Goal: Information Seeking & Learning: Learn about a topic

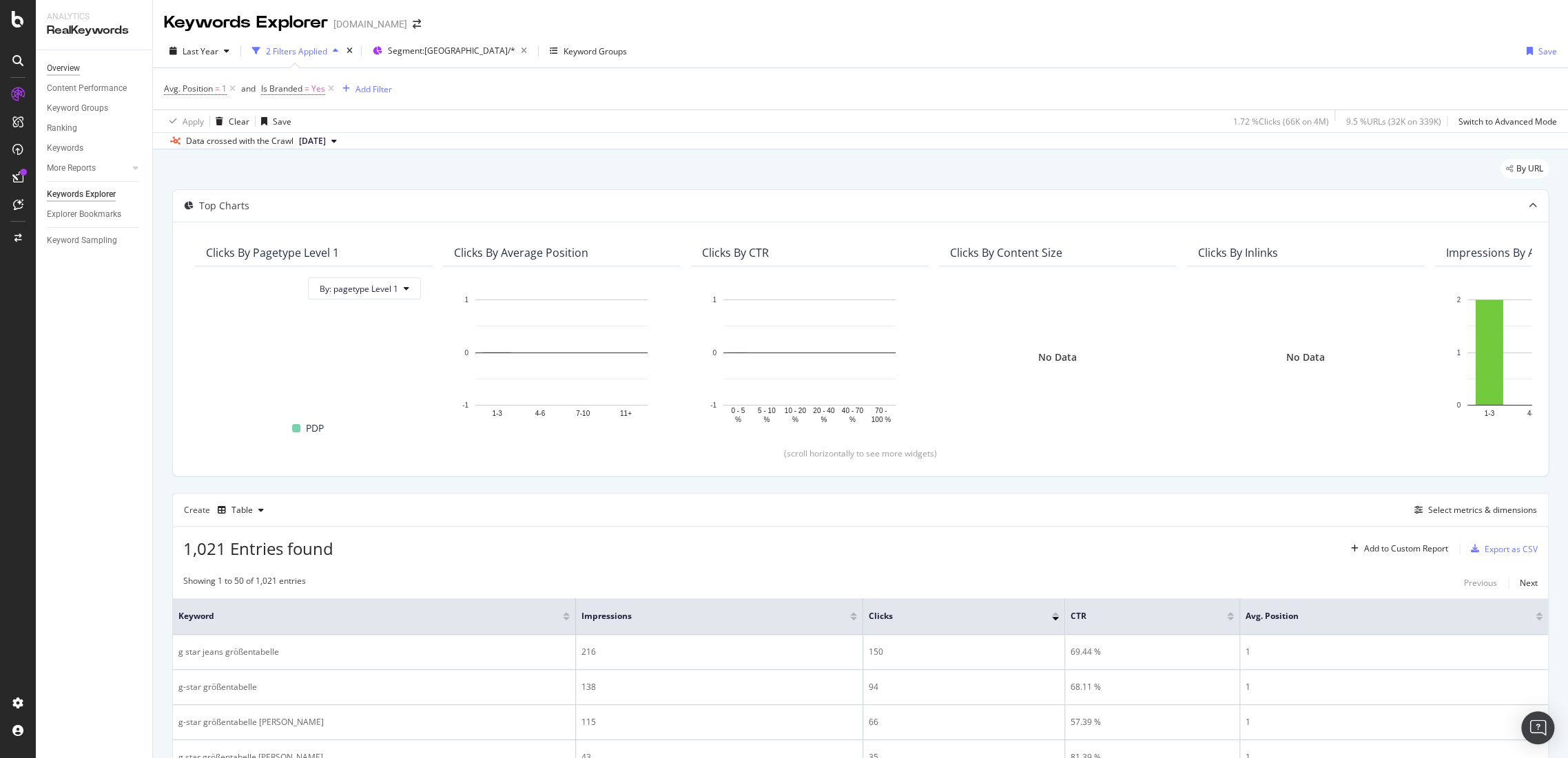
click at [61, 67] on div "Overview" at bounding box center [64, 68] width 33 height 15
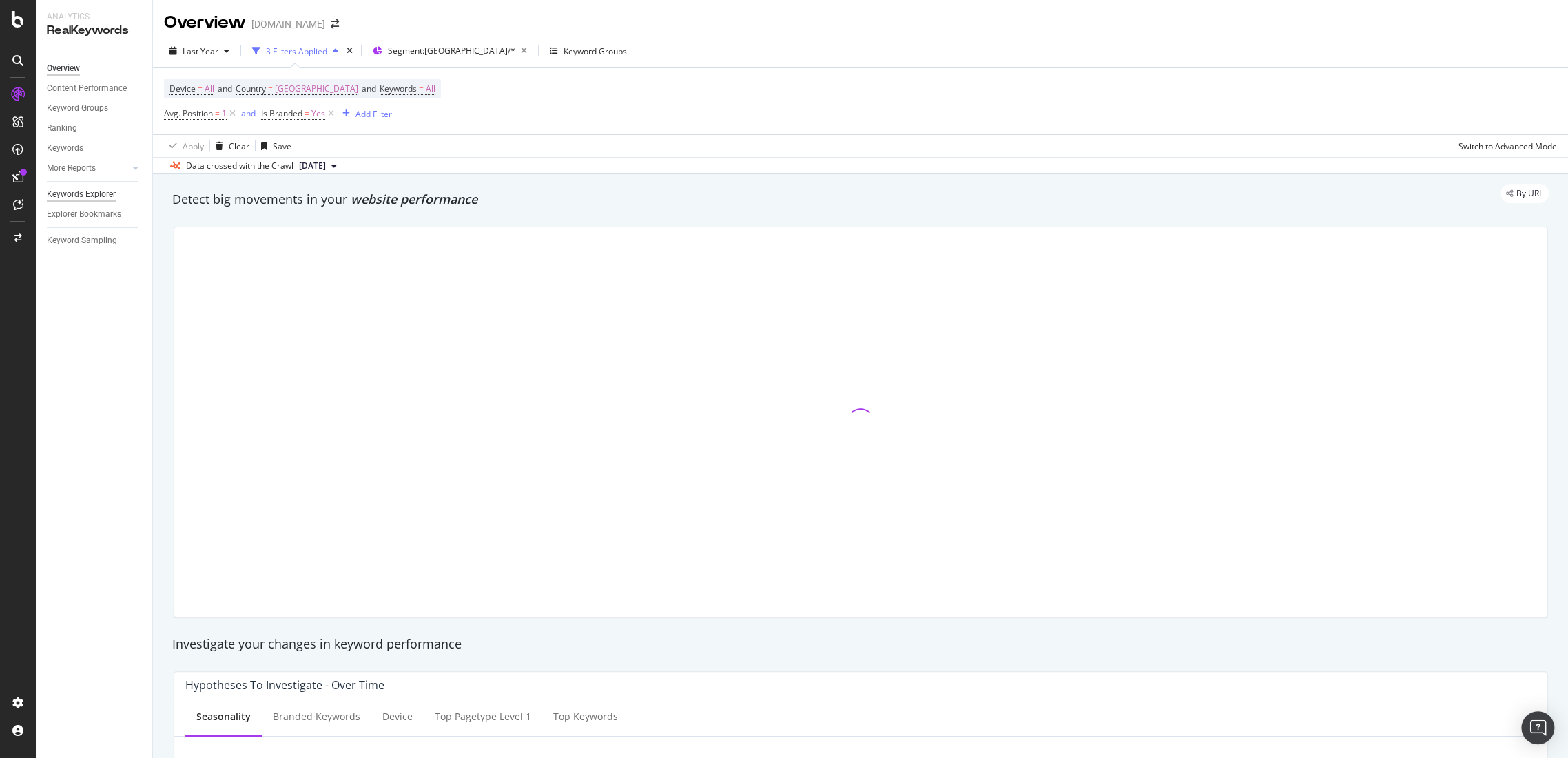
click at [72, 198] on div "Keywords Explorer" at bounding box center [81, 195] width 69 height 15
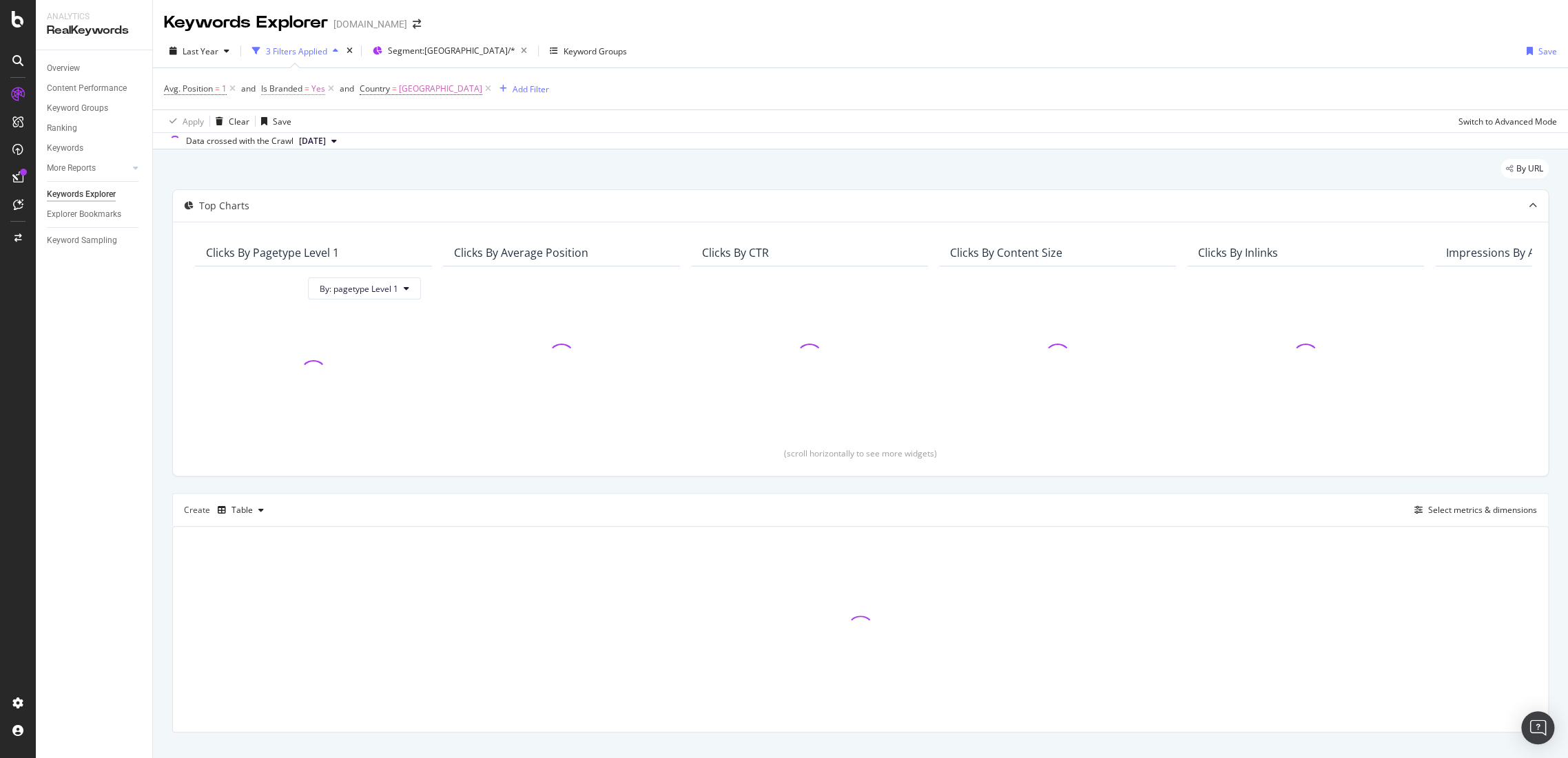
click at [322, 88] on span "Yes" at bounding box center [318, 89] width 14 height 19
click at [564, 148] on div "Last Year 3 Filters Applied Segment: [GEOGRAPHIC_DATA]/* Keyword Groups Save Av…" at bounding box center [861, 91] width 1415 height 115
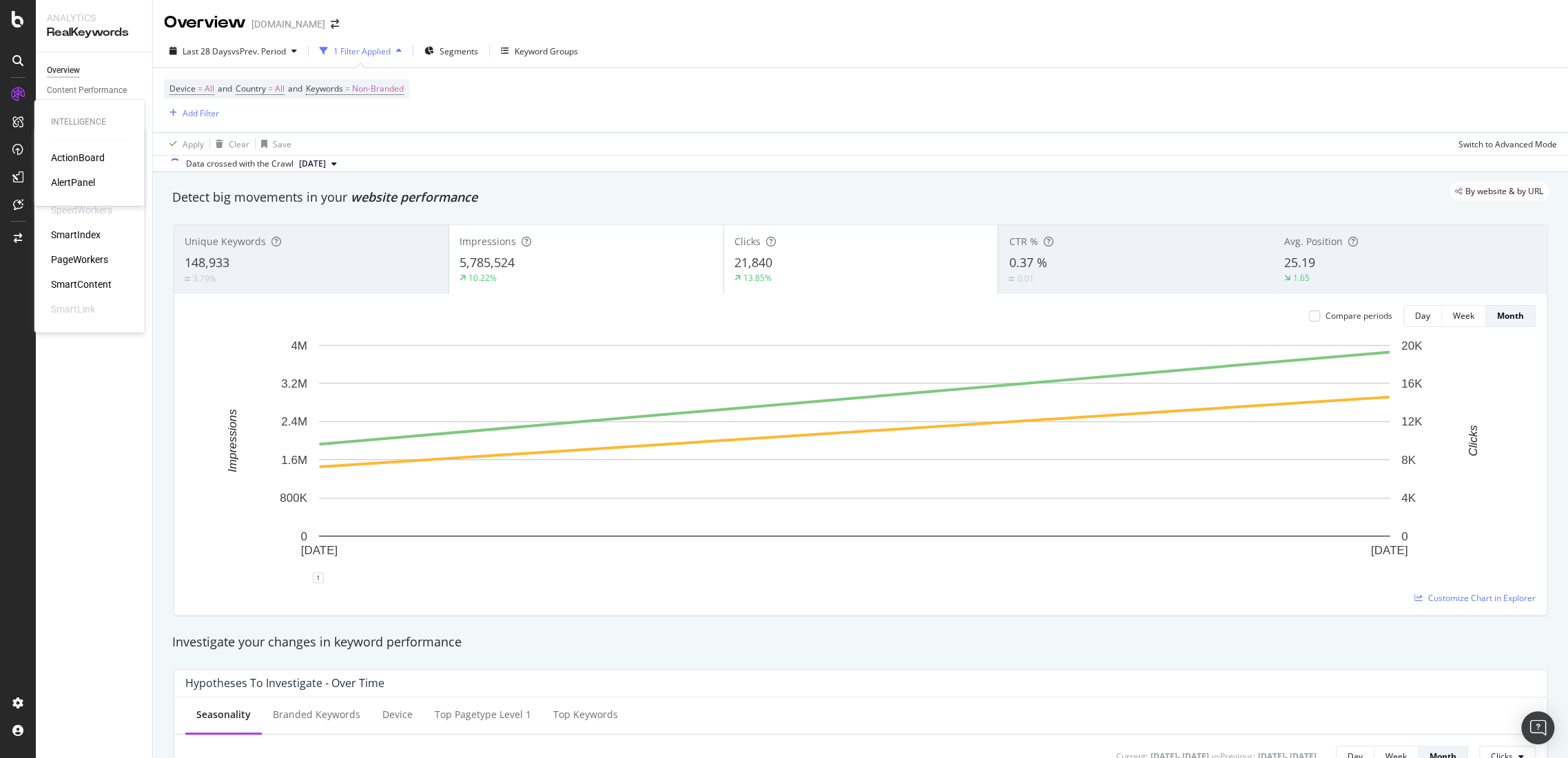
click at [20, 55] on icon at bounding box center [18, 61] width 11 height 11
click at [83, 152] on div "Keywords" at bounding box center [65, 150] width 37 height 15
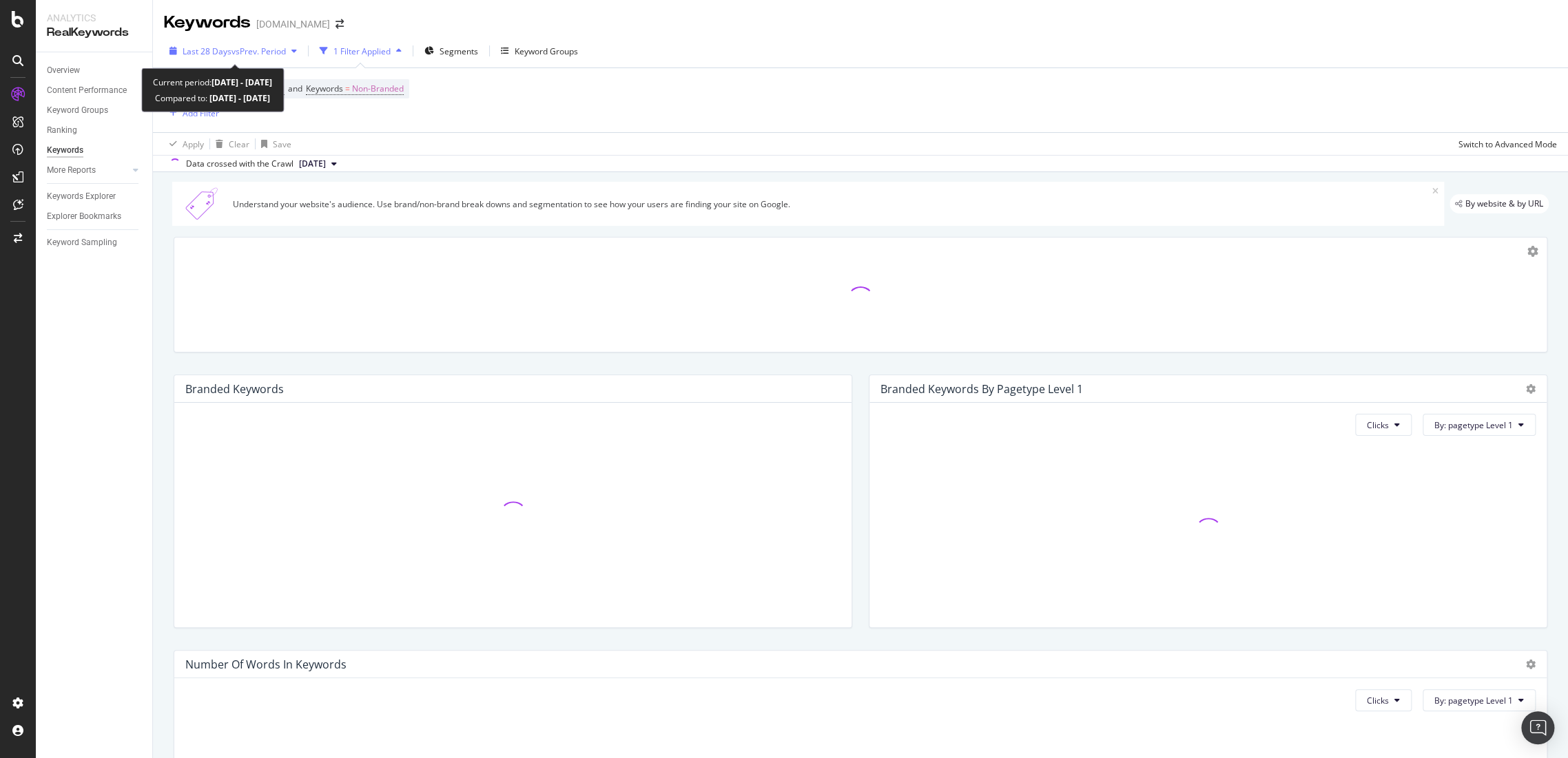
click at [265, 56] on div "Last 28 Days vs Prev. Period" at bounding box center [234, 51] width 103 height 12
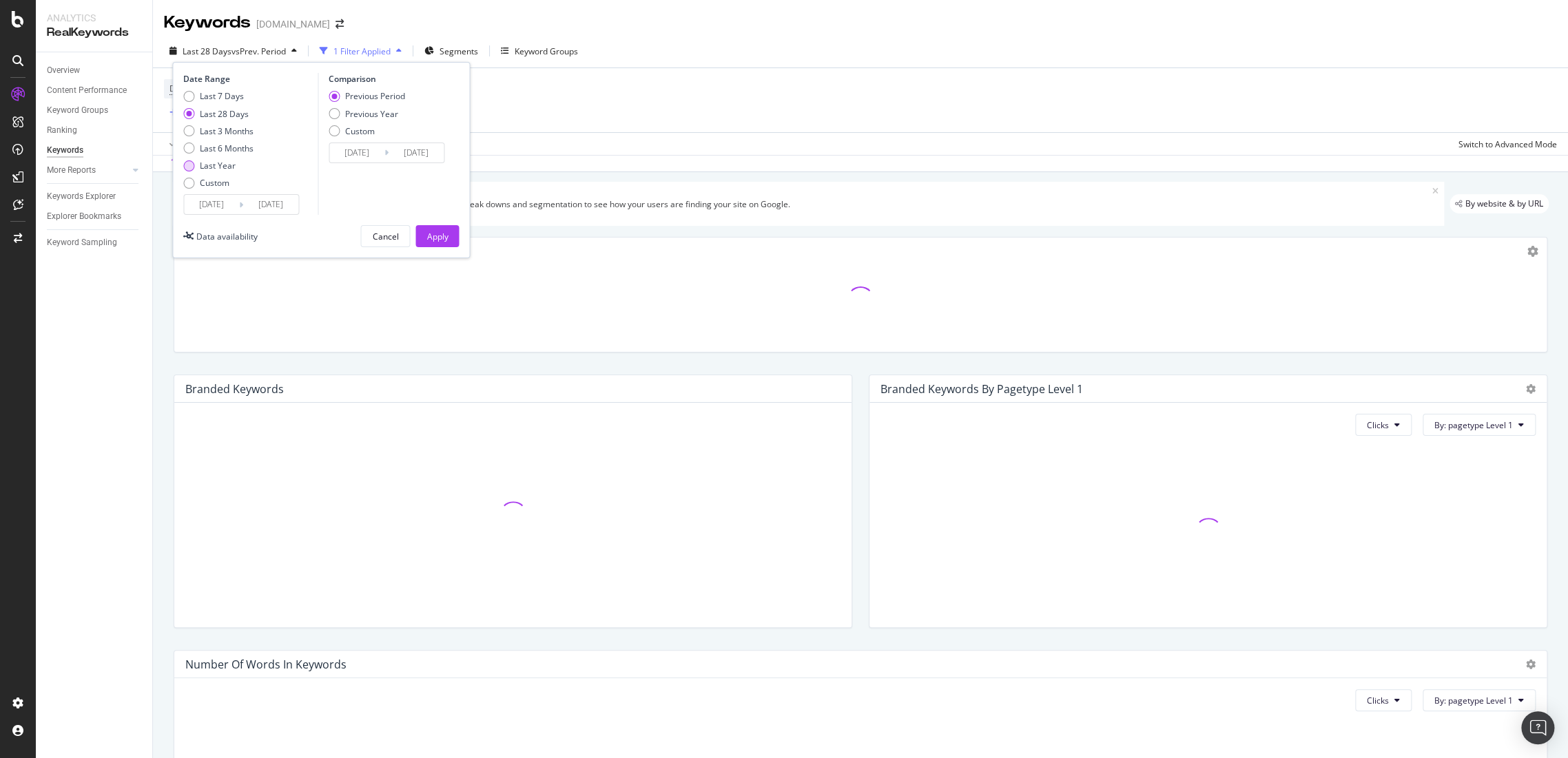
click at [222, 163] on div "Last Year" at bounding box center [218, 165] width 36 height 12
type input "2024/08/19"
click at [433, 235] on div "Apply" at bounding box center [436, 236] width 21 height 12
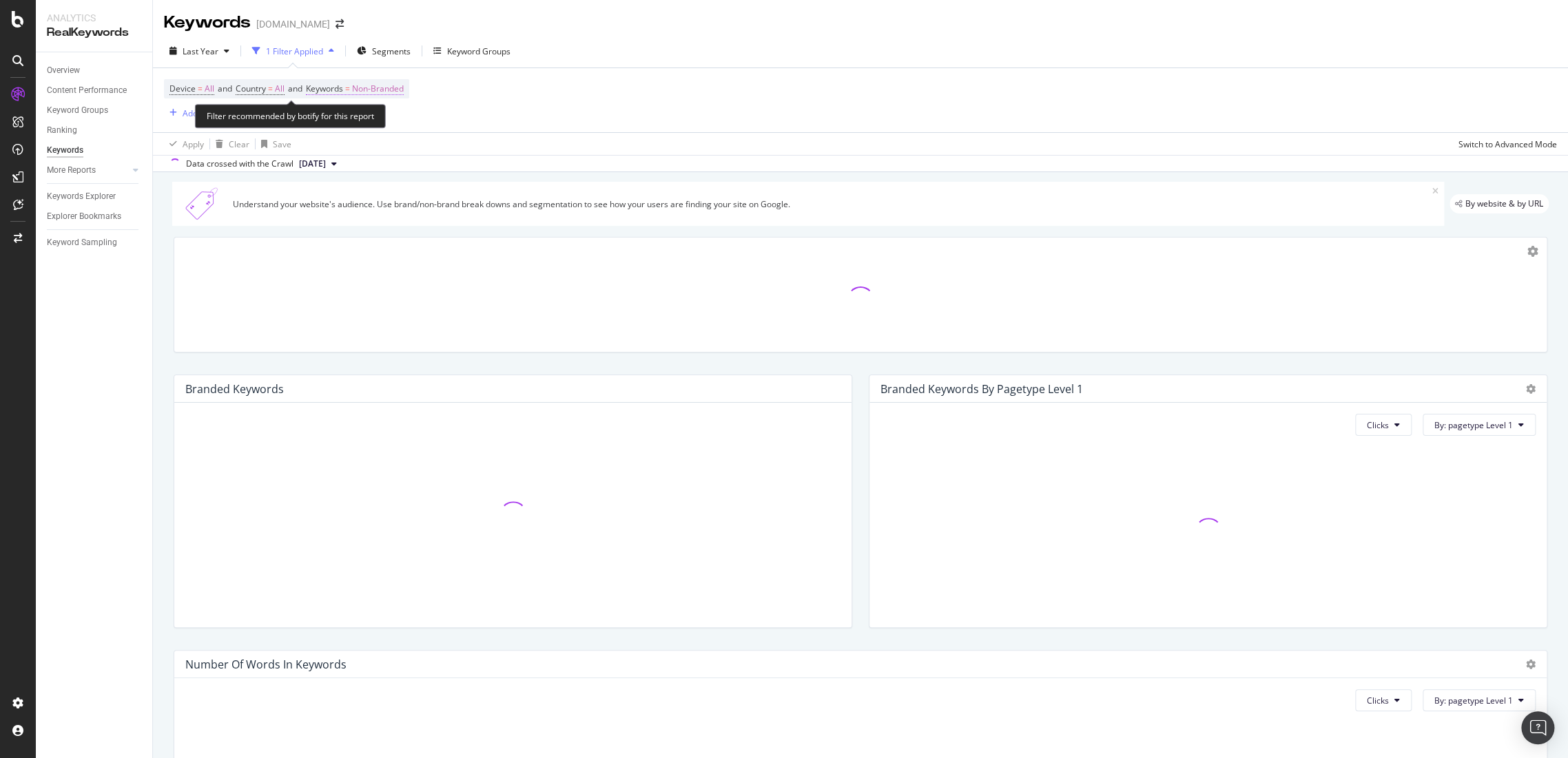
click at [388, 89] on span "Non-Branded" at bounding box center [378, 89] width 52 height 19
click at [381, 125] on span "Non-Branded" at bounding box center [354, 121] width 57 height 12
click at [363, 221] on span "All" at bounding box center [408, 227] width 140 height 12
click at [462, 152] on div "Apply" at bounding box center [466, 149] width 21 height 12
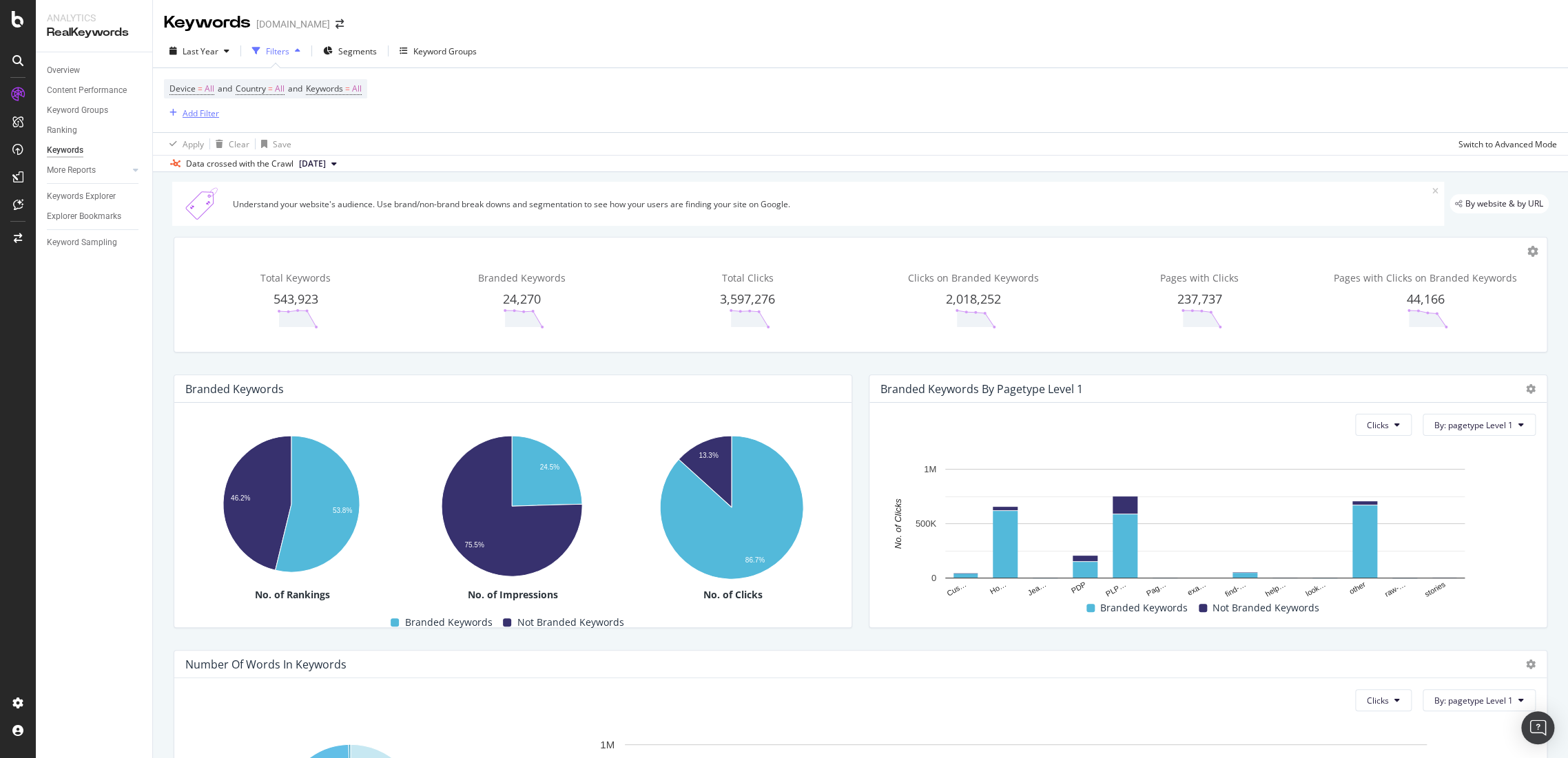
click at [198, 114] on div "Add Filter" at bounding box center [201, 113] width 37 height 12
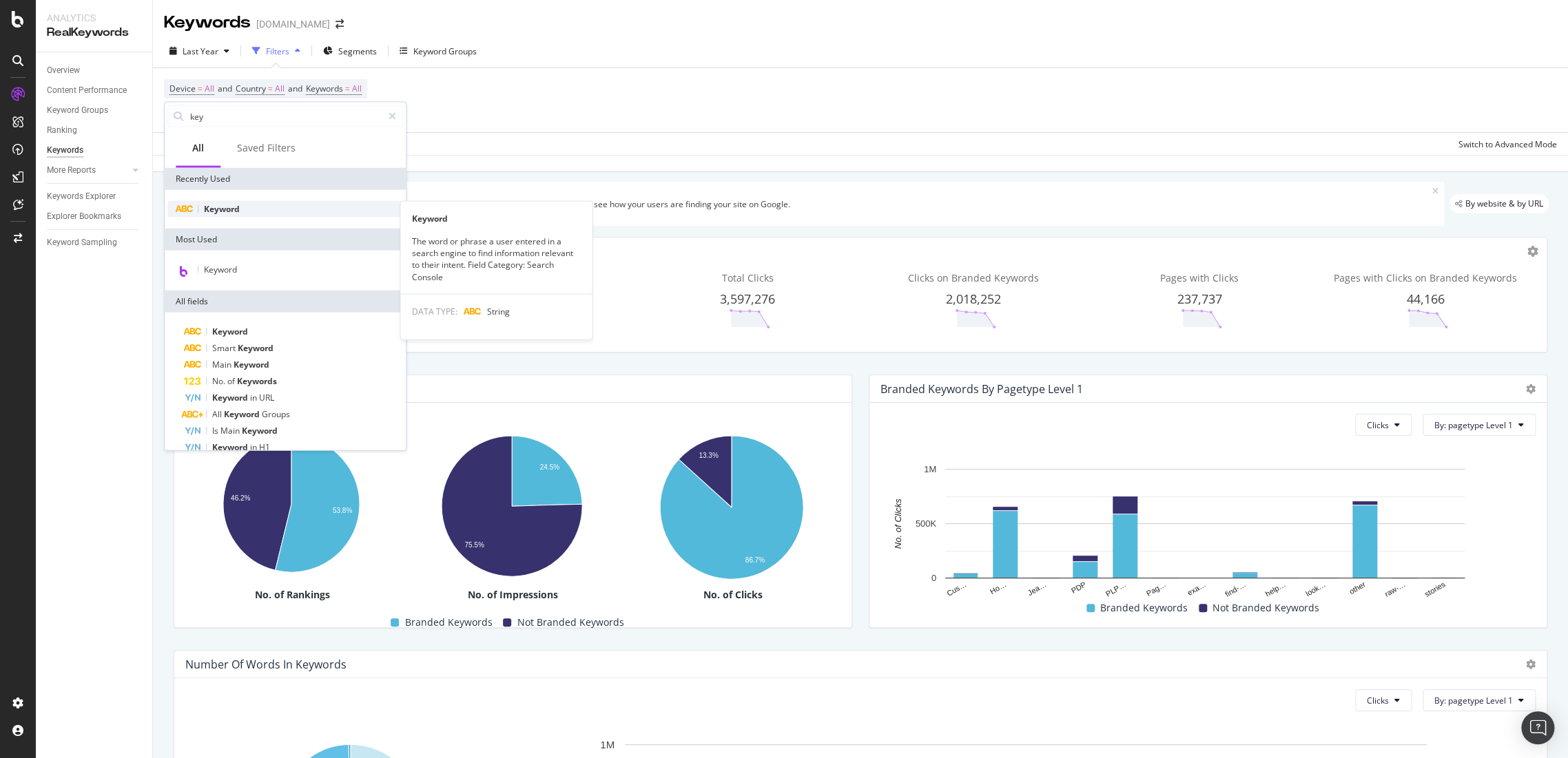
type input "key"
click at [222, 207] on span "Keyword" at bounding box center [221, 208] width 36 height 12
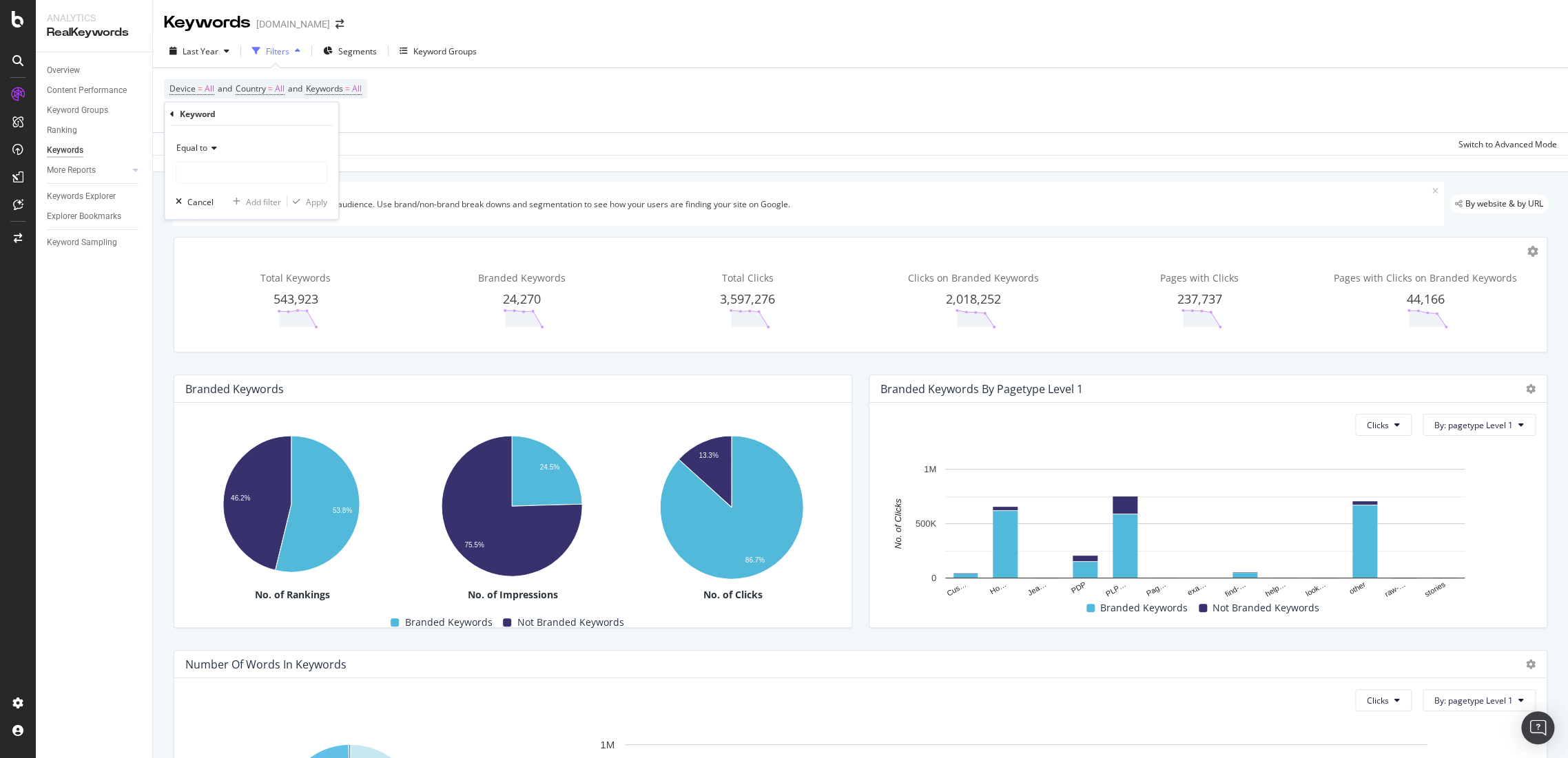
click at [226, 154] on div "Equal to" at bounding box center [251, 148] width 151 height 22
click at [218, 285] on div "Contains" at bounding box center [253, 283] width 148 height 18
click at [216, 166] on input "text" at bounding box center [251, 172] width 150 height 22
type input "fall"
click at [310, 197] on div "Apply" at bounding box center [316, 201] width 21 height 12
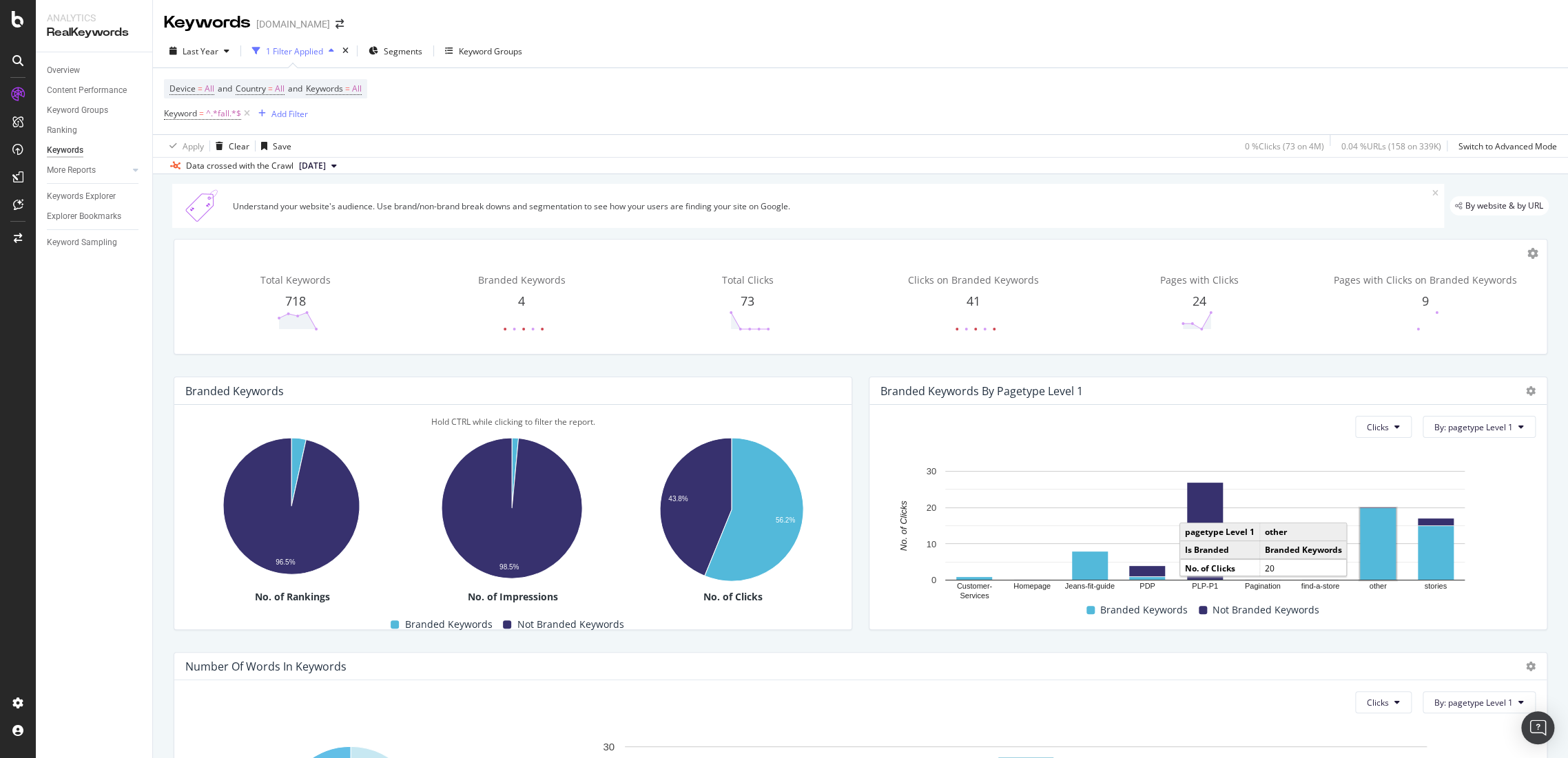
click at [97, 184] on div at bounding box center [92, 184] width 91 height 1
click at [89, 195] on div "Keywords Explorer" at bounding box center [81, 196] width 69 height 15
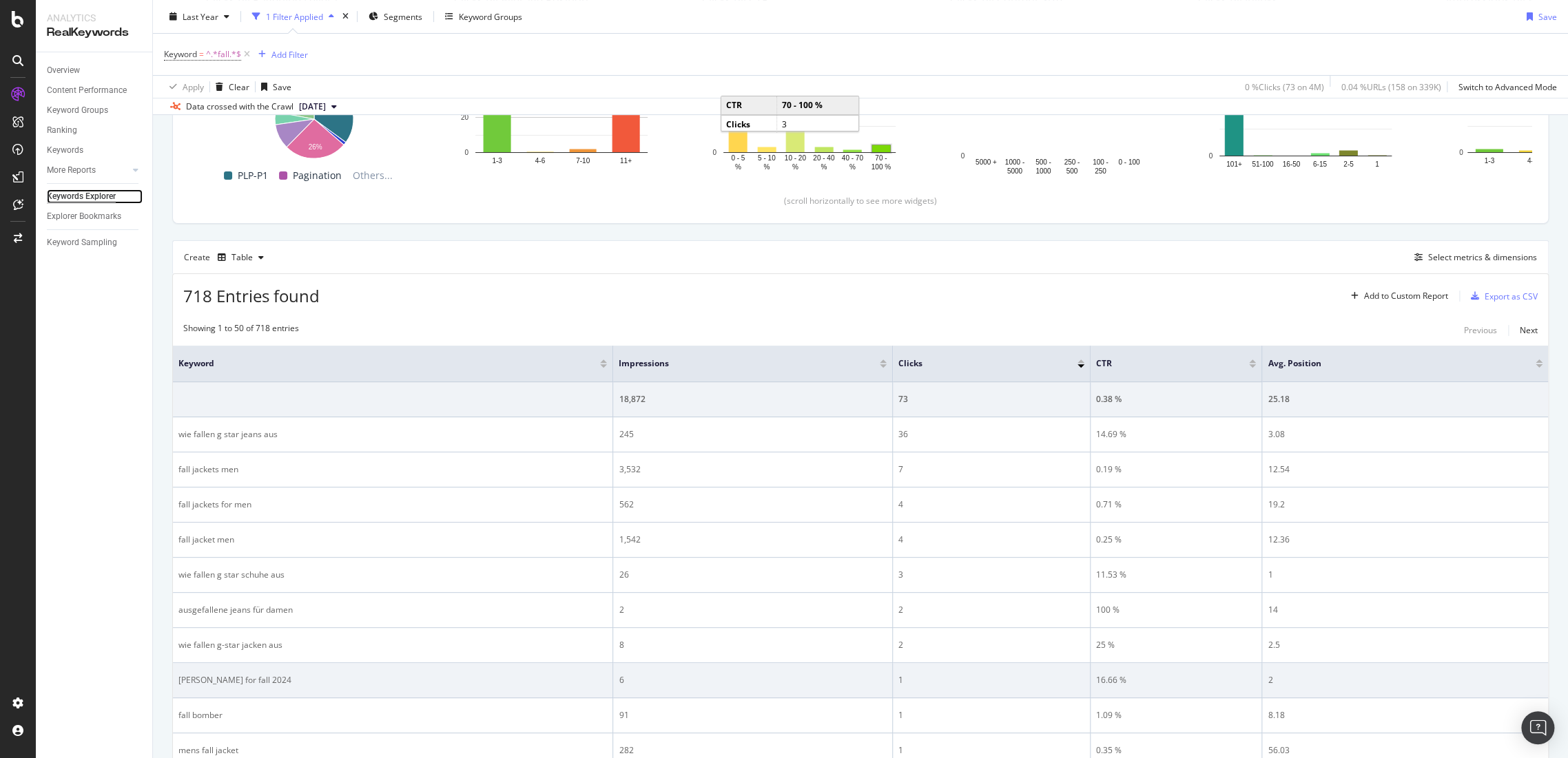
scroll to position [252, 0]
drag, startPoint x: 252, startPoint y: 683, endPoint x: 173, endPoint y: 690, distance: 79.3
click at [173, 690] on td "jean styles for fall 2024" at bounding box center [392, 682] width 440 height 35
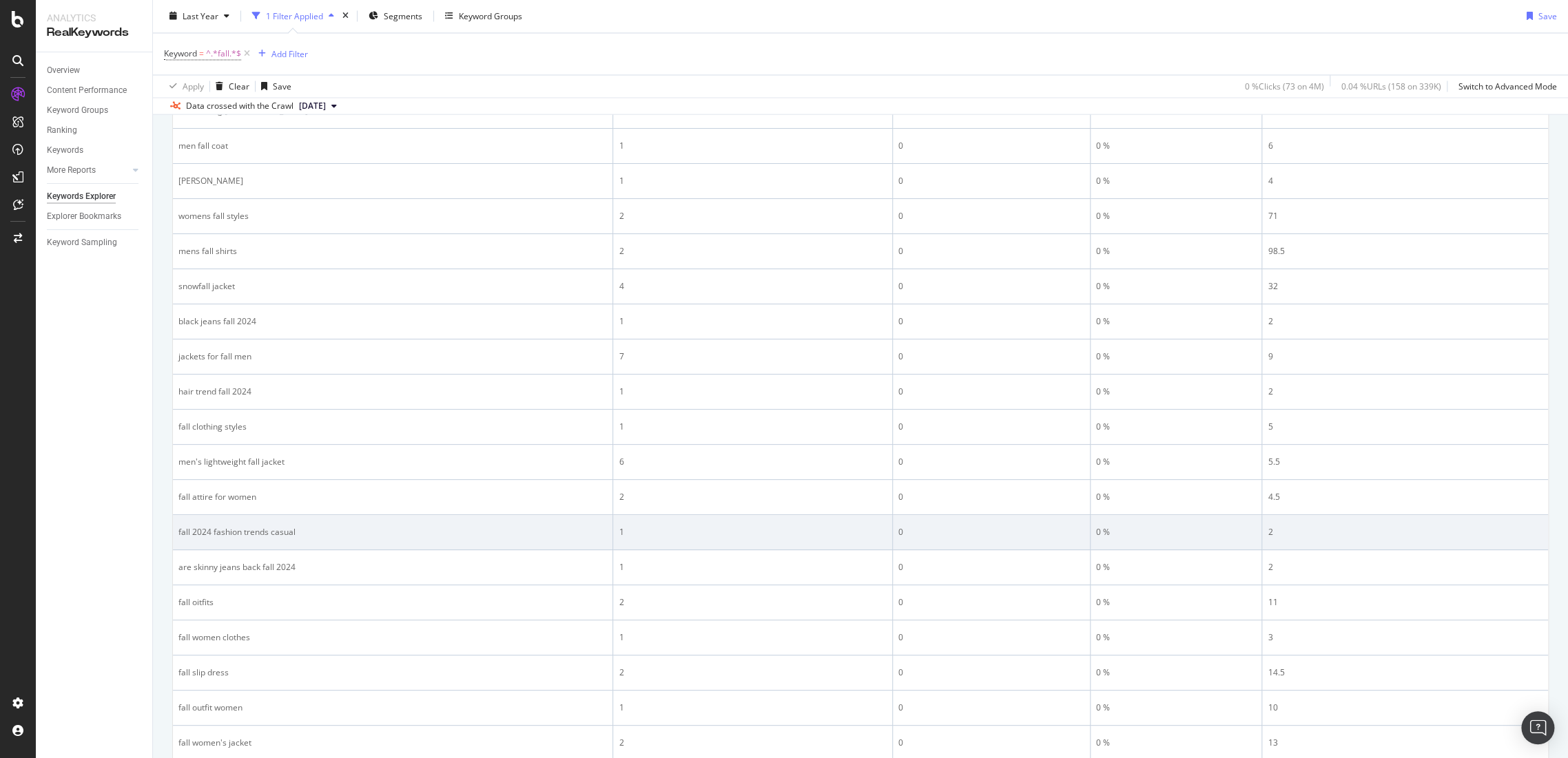
scroll to position [1652, 0]
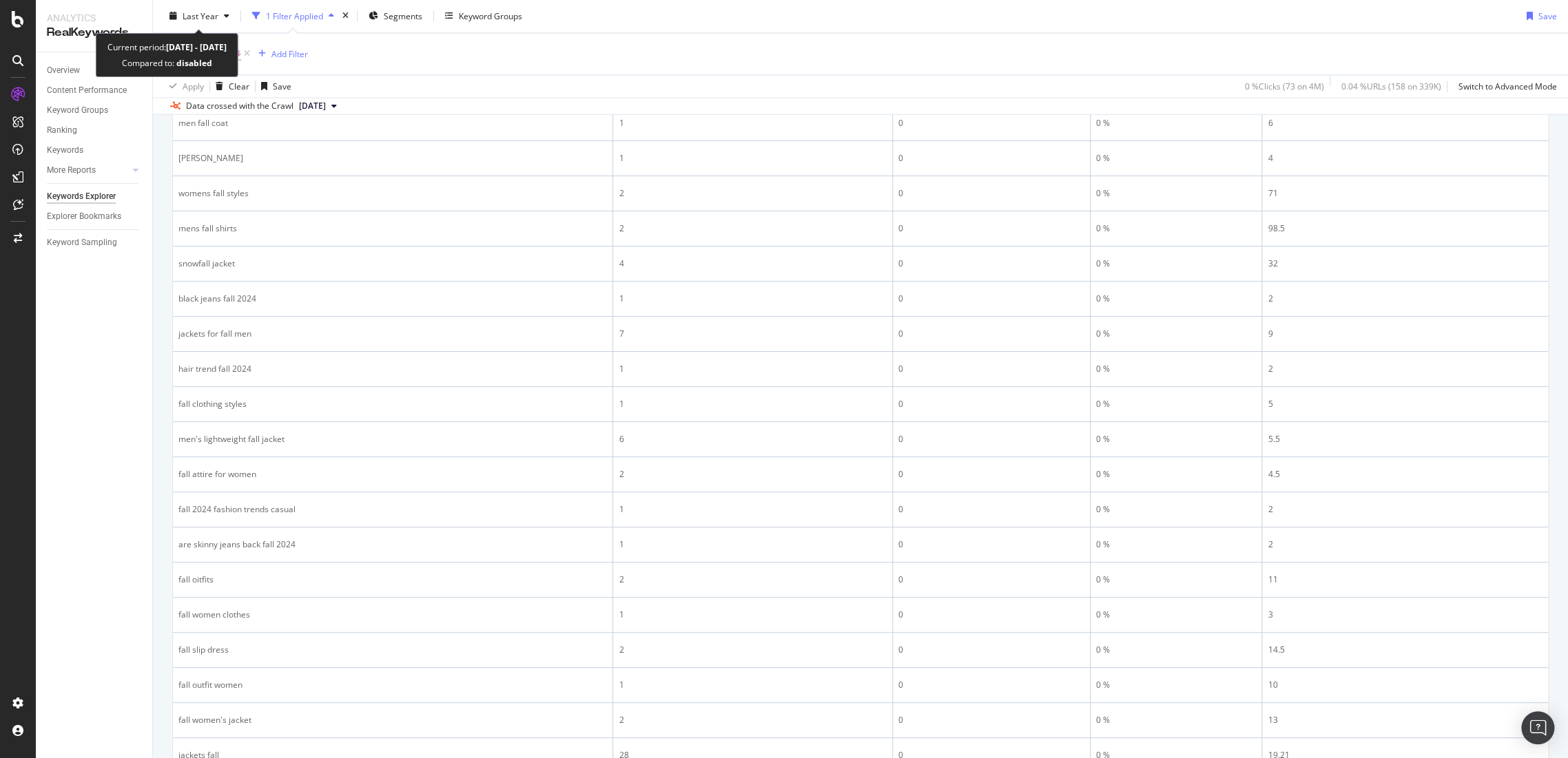
drag, startPoint x: 215, startPoint y: 9, endPoint x: 241, endPoint y: 23, distance: 29.5
click at [215, 6] on div "Last Year" at bounding box center [199, 17] width 71 height 20
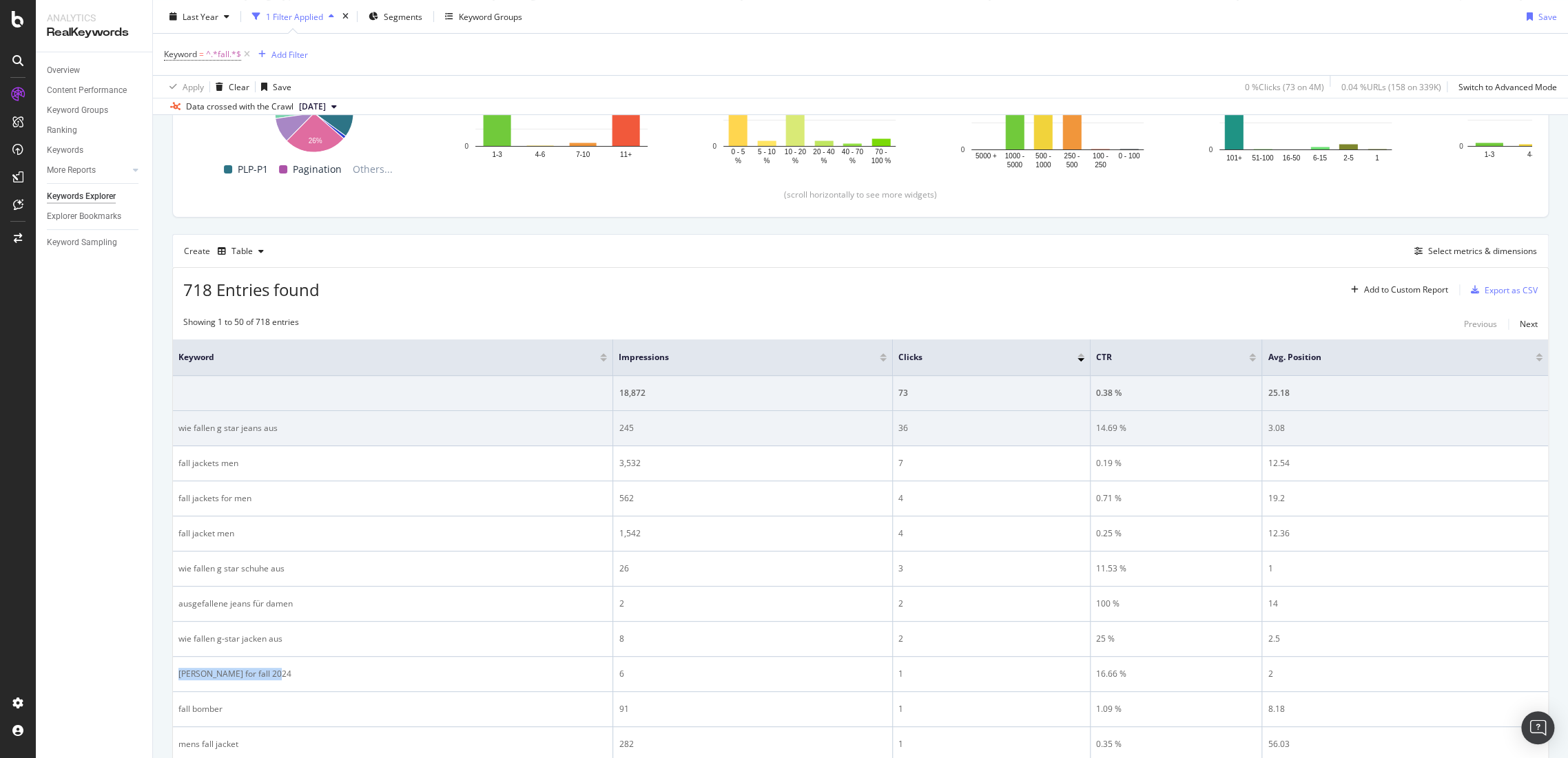
scroll to position [306, 0]
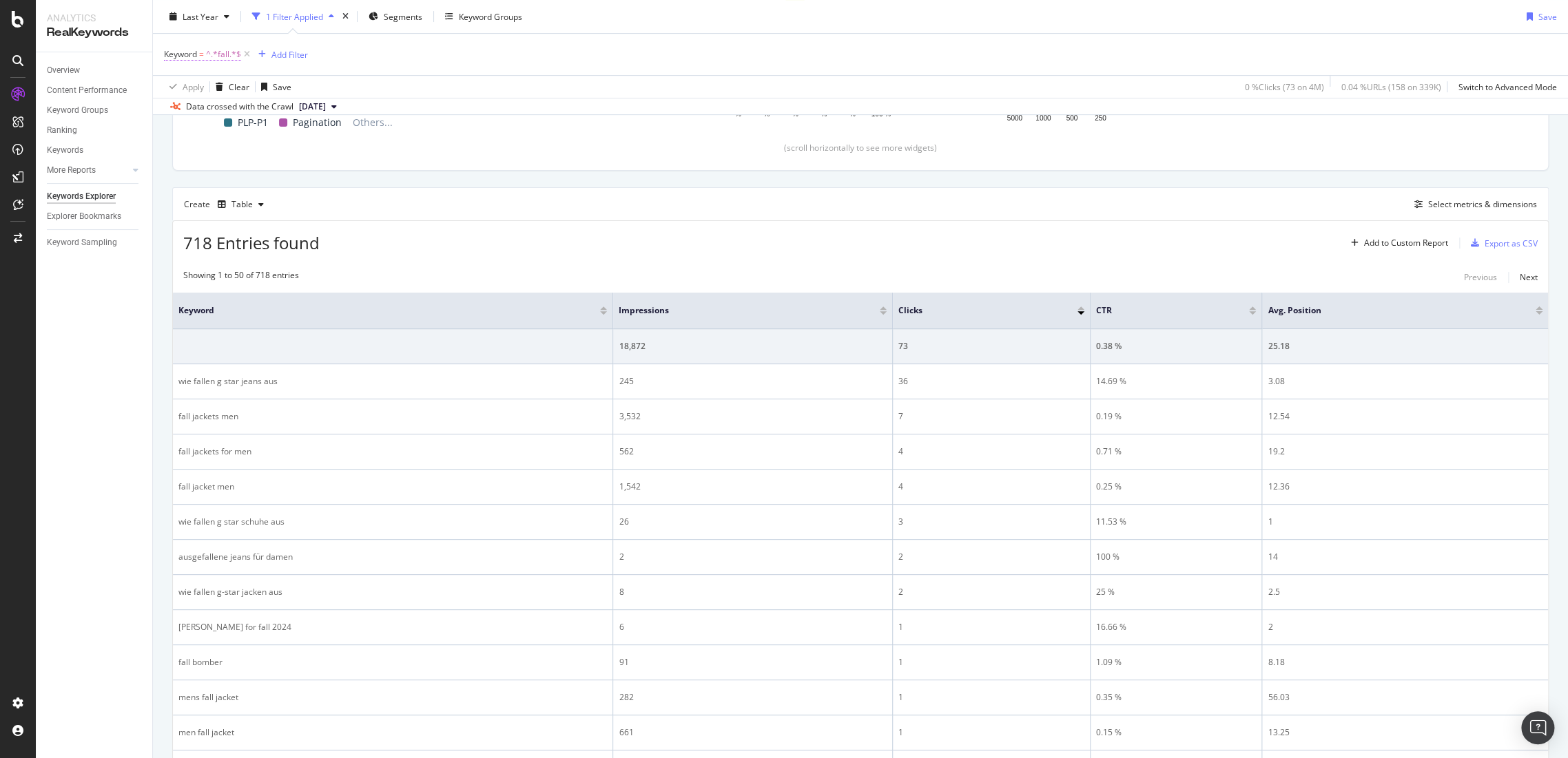
click at [218, 51] on span "^.*fall.*$" at bounding box center [223, 54] width 35 height 19
click at [252, 113] on input "fall" at bounding box center [241, 111] width 130 height 22
click at [220, 86] on div "Contains" at bounding box center [251, 86] width 151 height 22
click at [169, 53] on div "Keyword Contains Equal to Not equal to Starts with Doesn't start with Ends with…" at bounding box center [251, 99] width 173 height 117
click at [175, 53] on div "Keyword" at bounding box center [251, 52] width 162 height 23
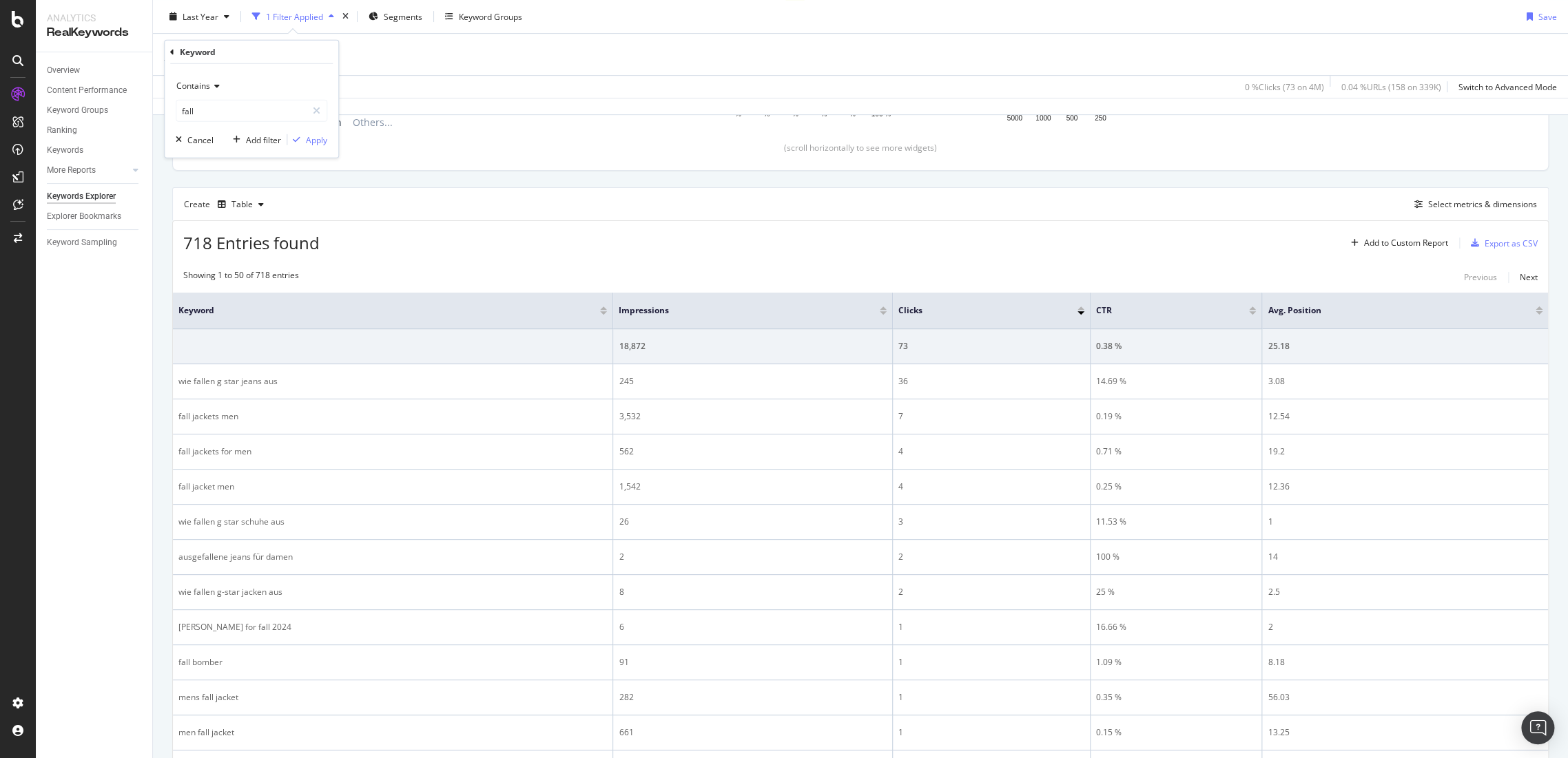
click at [173, 53] on icon at bounding box center [172, 52] width 4 height 8
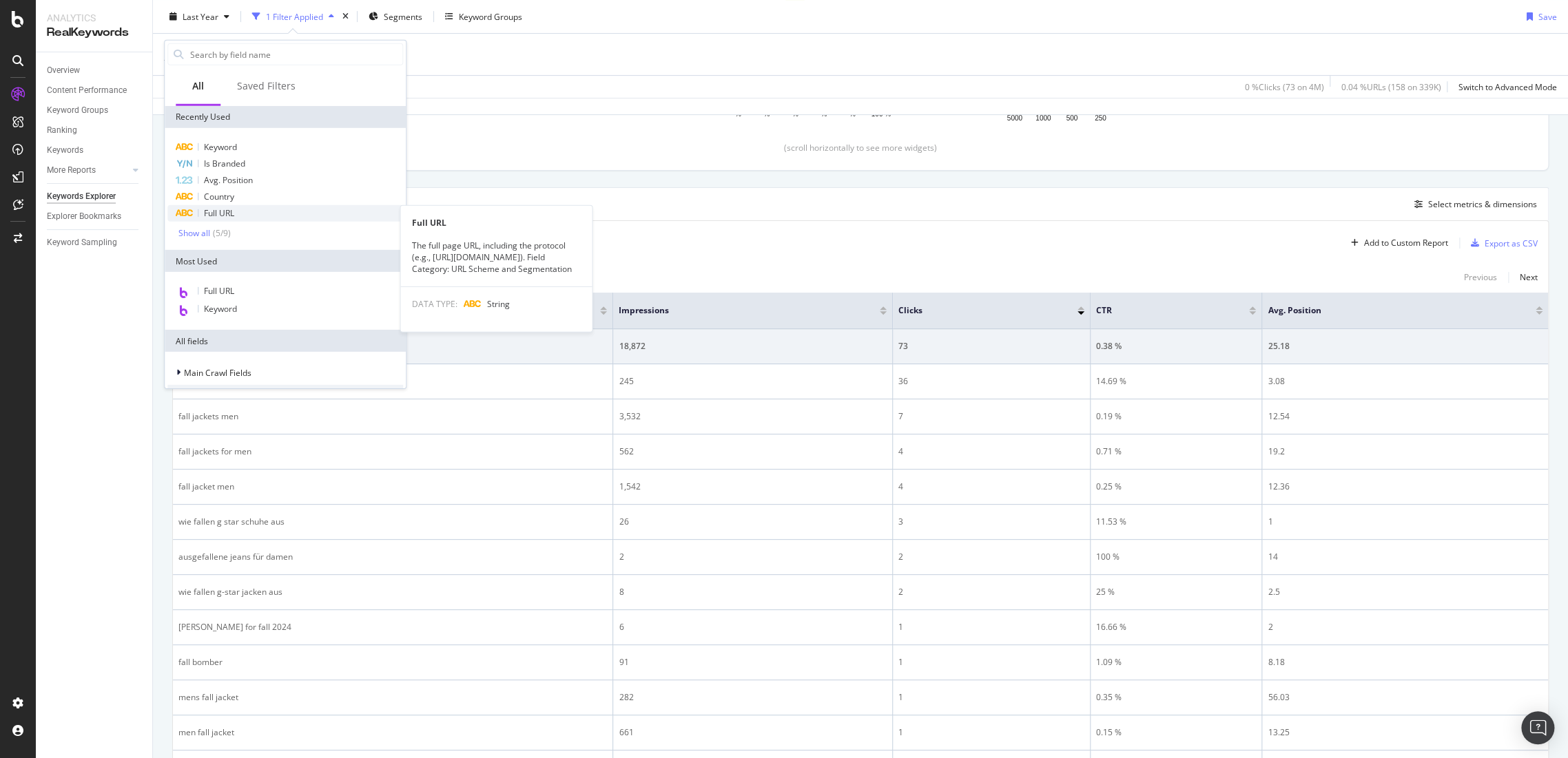
click at [235, 210] on div "Full URL" at bounding box center [284, 214] width 235 height 17
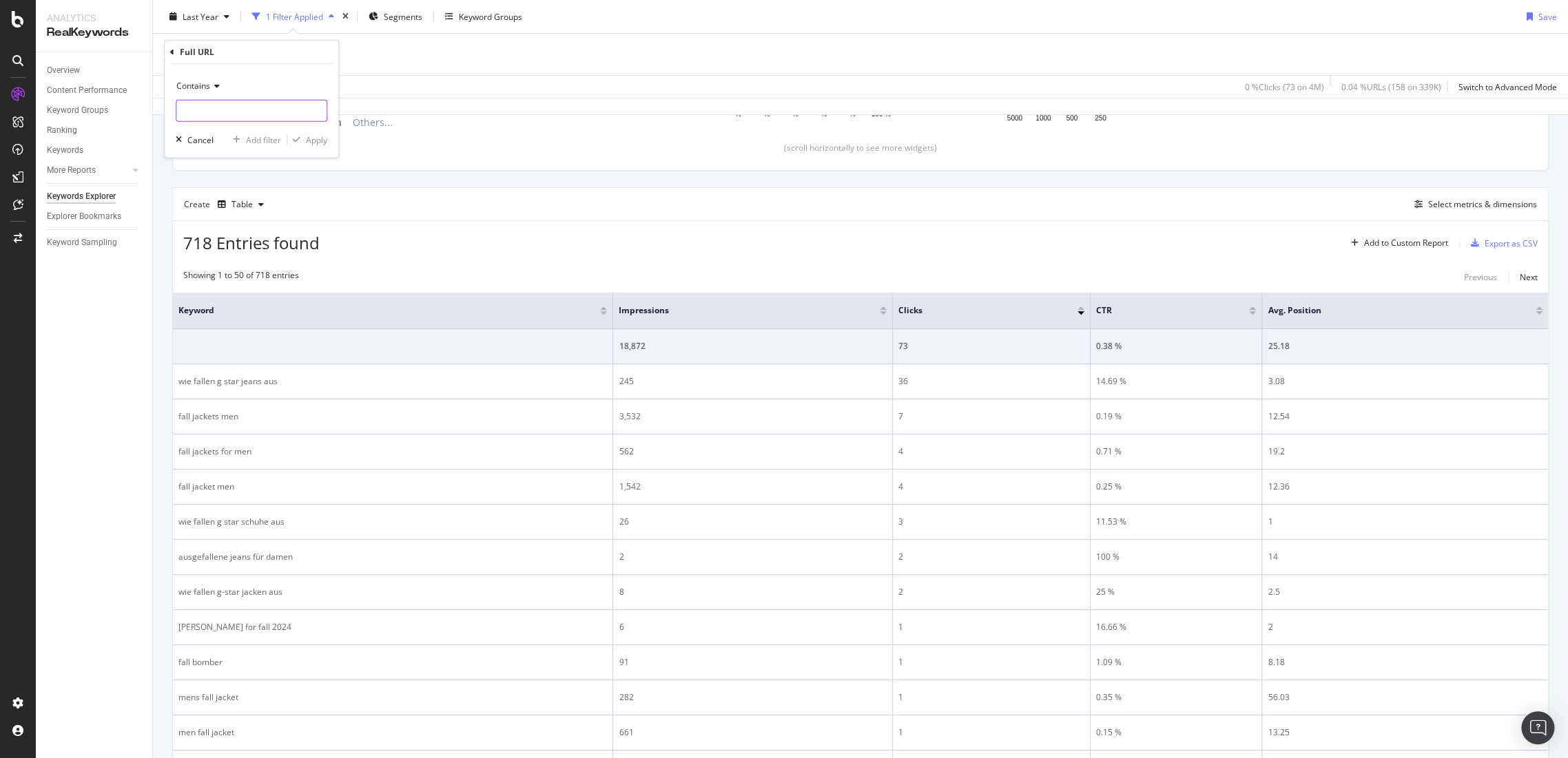
click at [225, 113] on input "text" at bounding box center [251, 111] width 150 height 22
click at [237, 112] on input "/fall" at bounding box center [241, 111] width 130 height 22
type input "/fall_styles"
click at [204, 81] on span "Contains" at bounding box center [193, 86] width 34 height 12
click at [245, 189] on div "Ends with" at bounding box center [253, 185] width 148 height 18
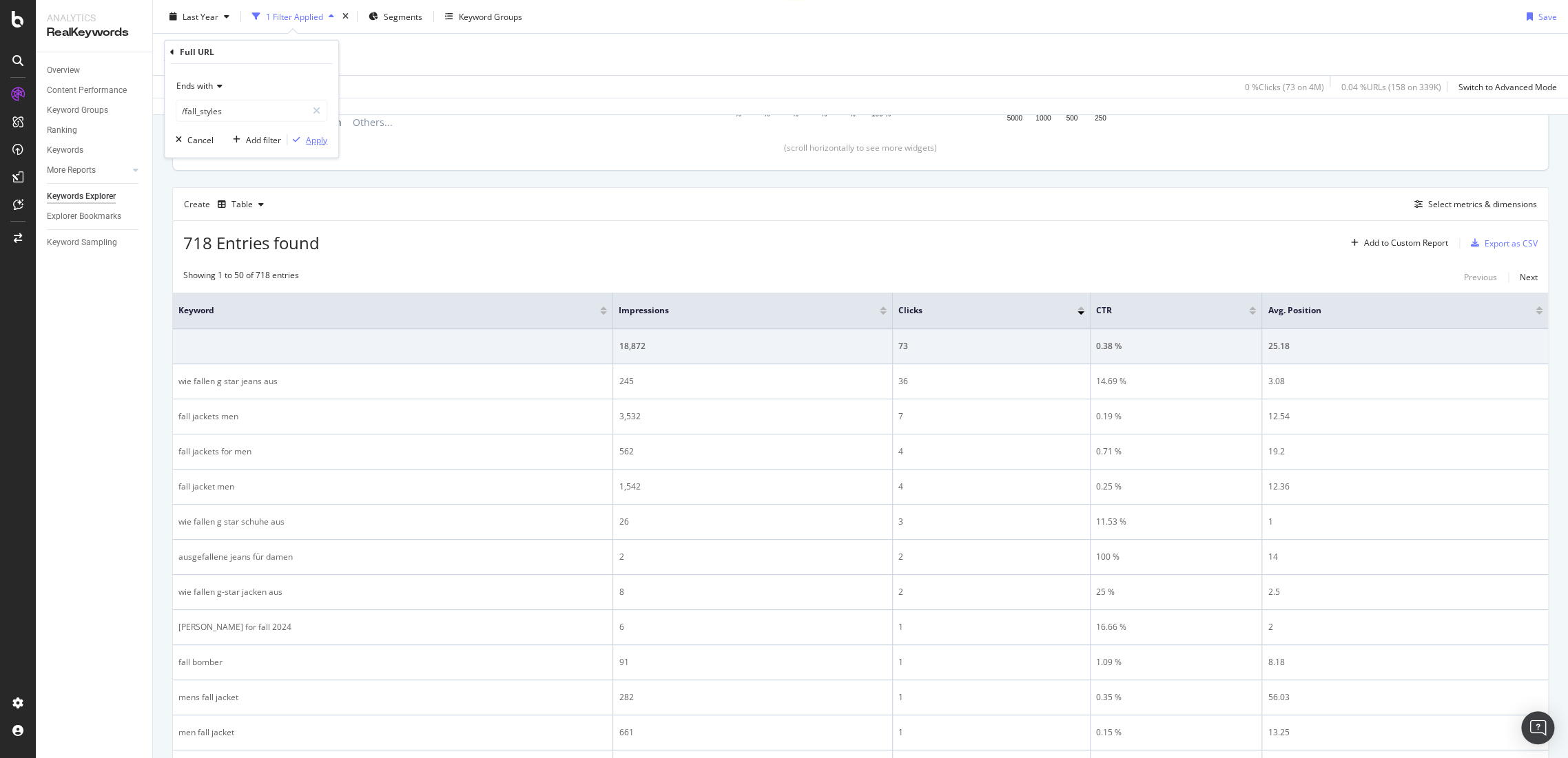
click at [317, 142] on div "Apply" at bounding box center [316, 139] width 21 height 12
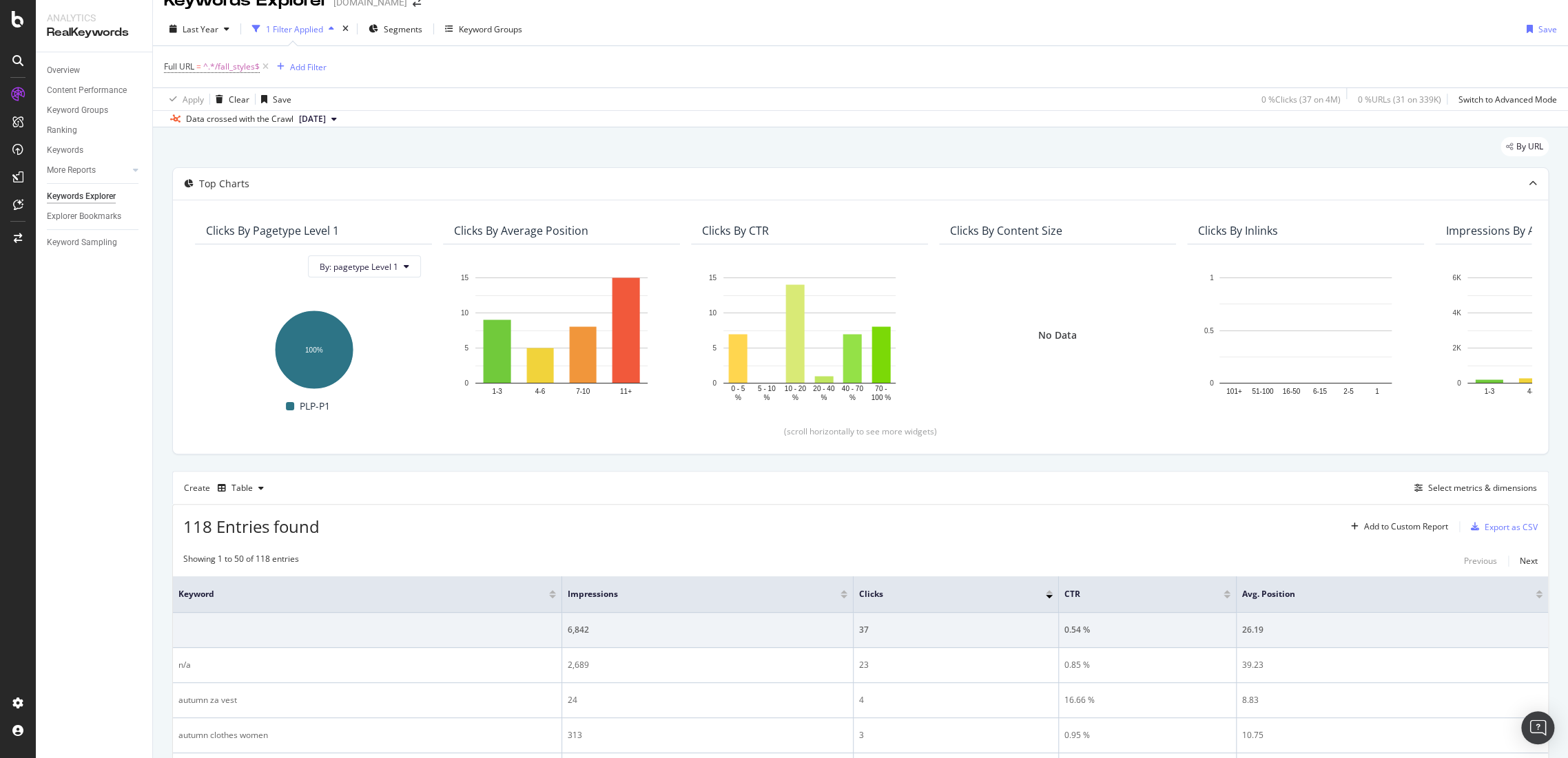
scroll to position [306, 0]
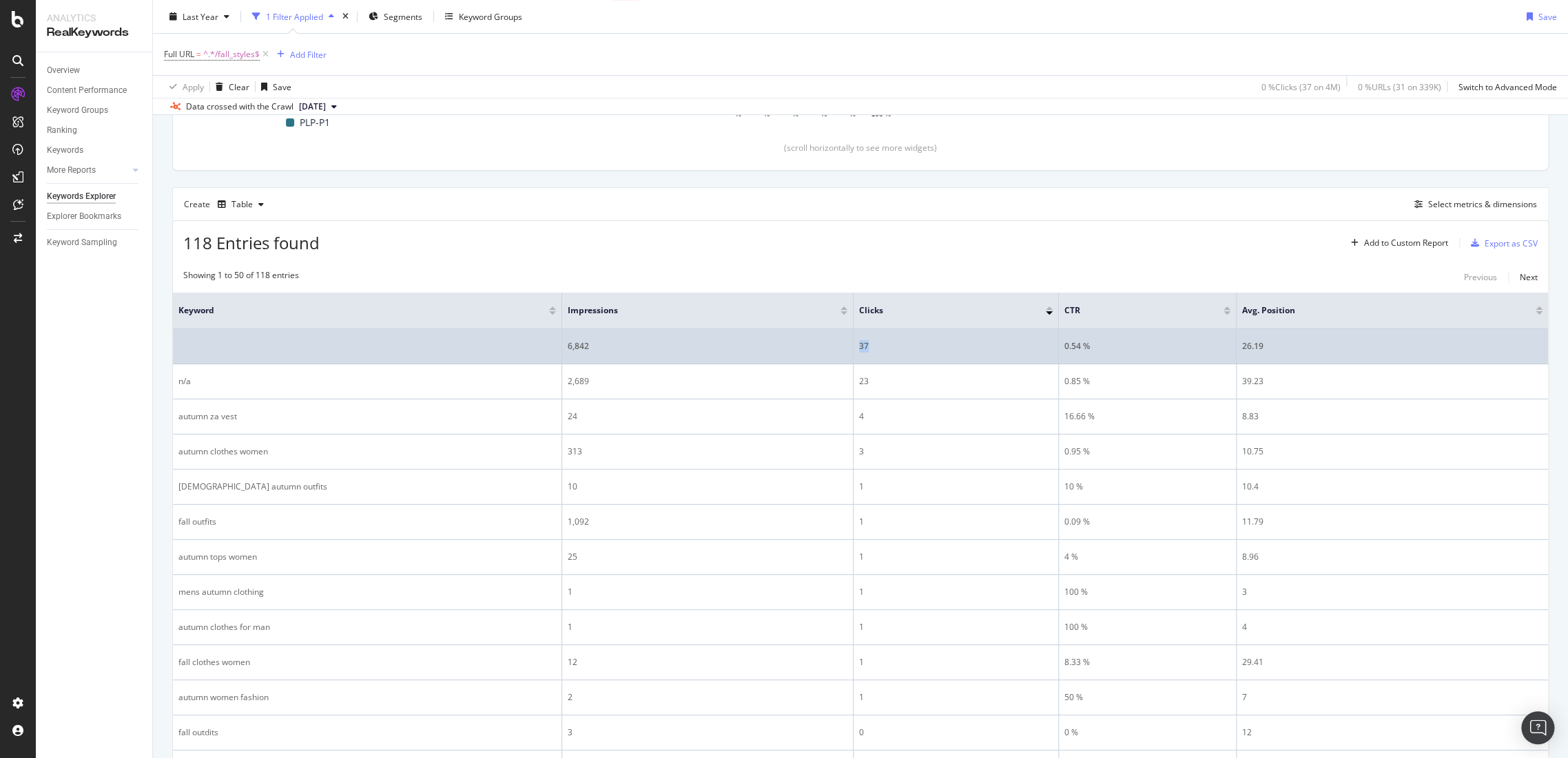
drag, startPoint x: 869, startPoint y: 349, endPoint x: 841, endPoint y: 349, distance: 28.0
click at [841, 349] on tr "6,842 37 0.54 % 26.19" at bounding box center [860, 347] width 1374 height 35
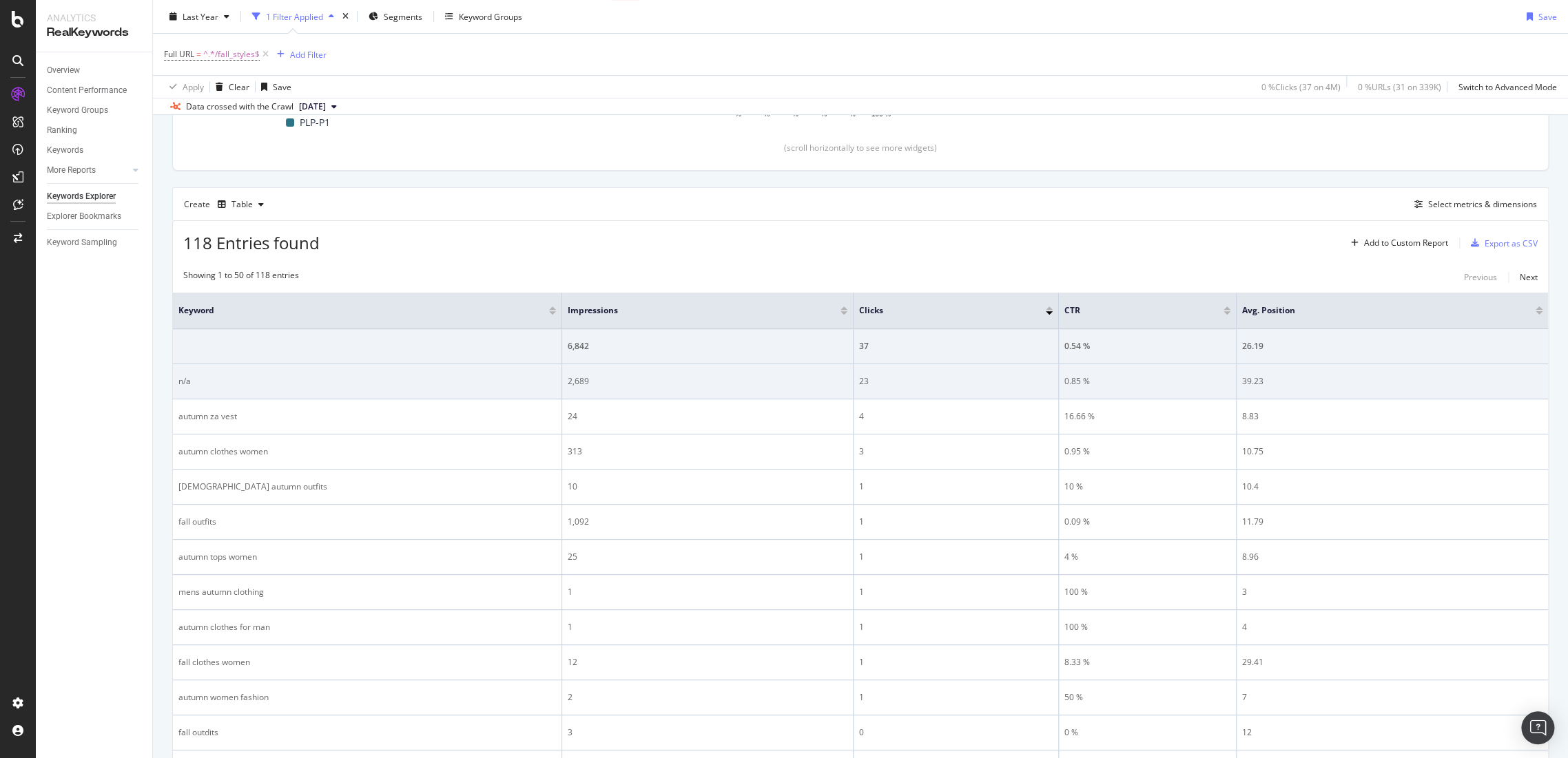
click at [883, 378] on div "23" at bounding box center [956, 381] width 194 height 12
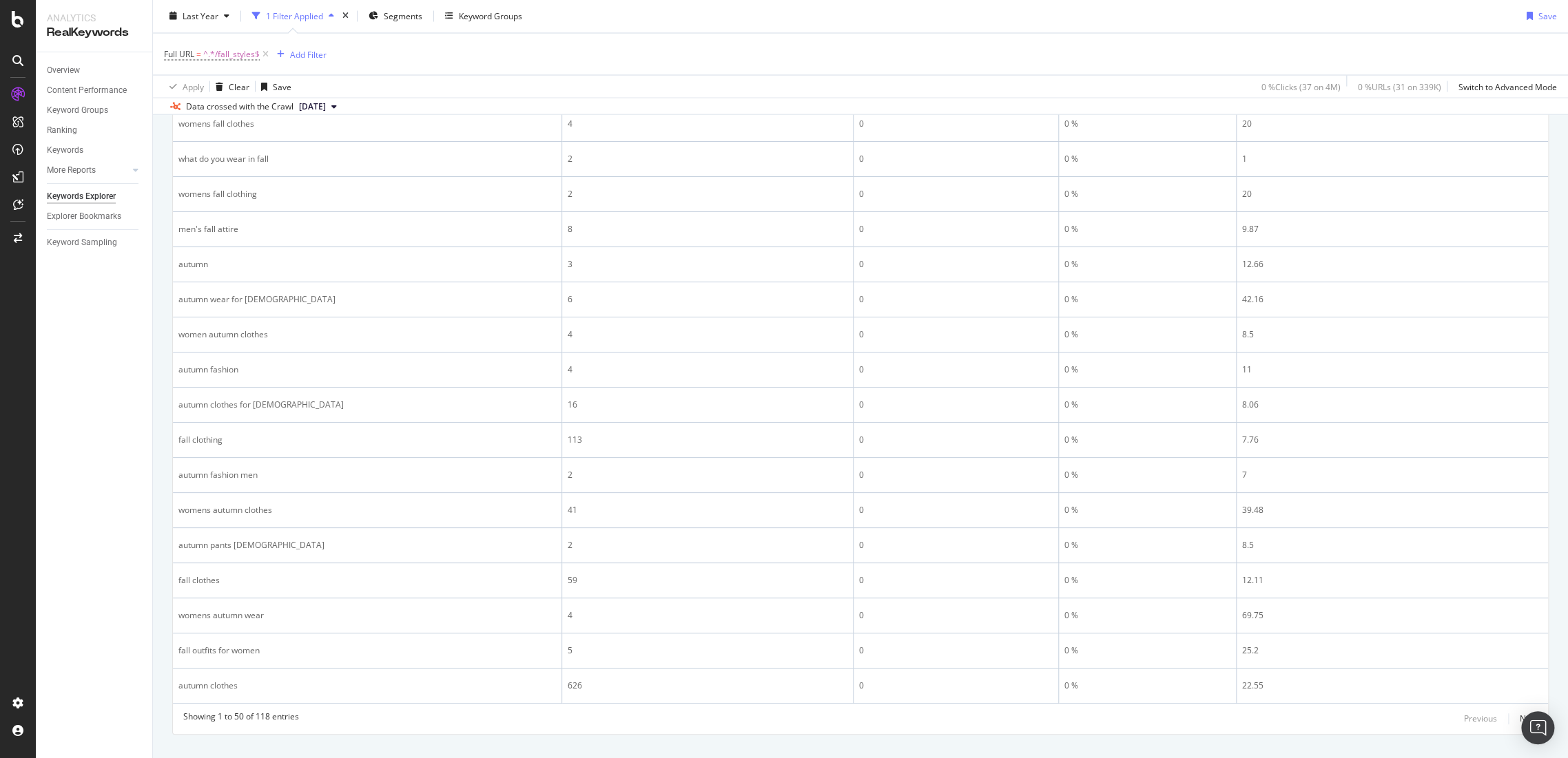
scroll to position [1741, 0]
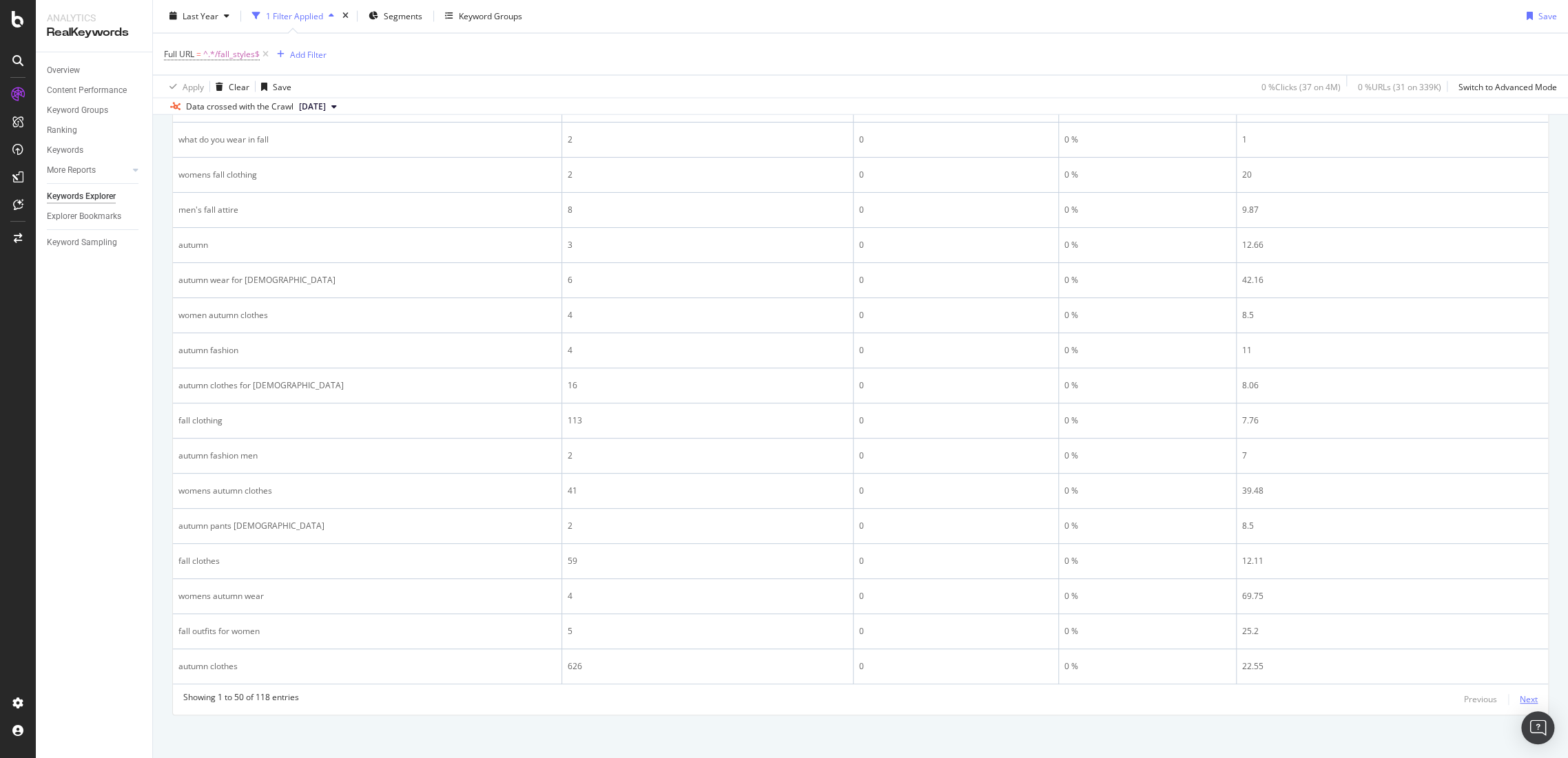
click at [1520, 700] on div "Next" at bounding box center [1527, 699] width 18 height 12
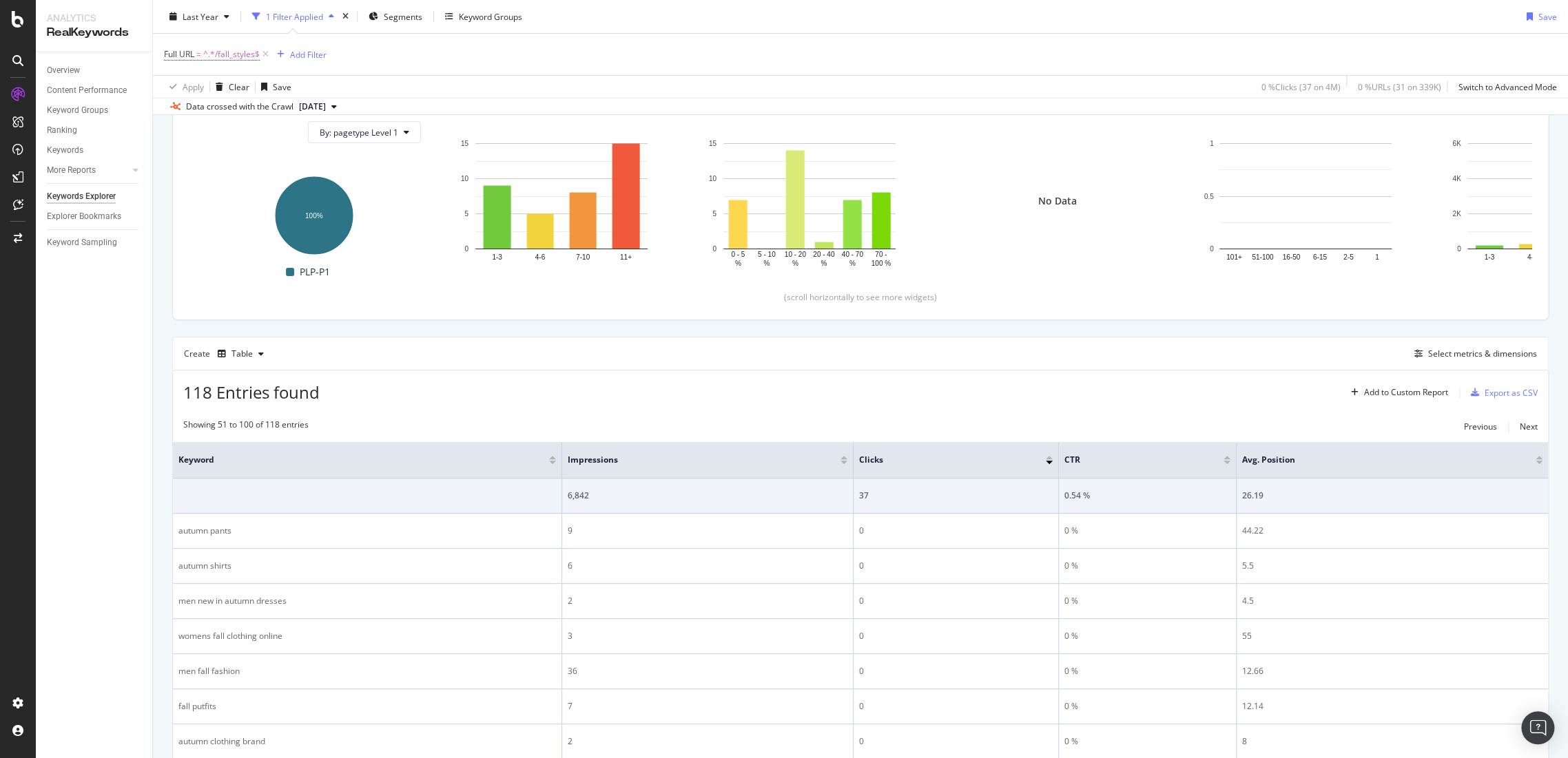
scroll to position [0, 0]
